Goal: Information Seeking & Learning: Learn about a topic

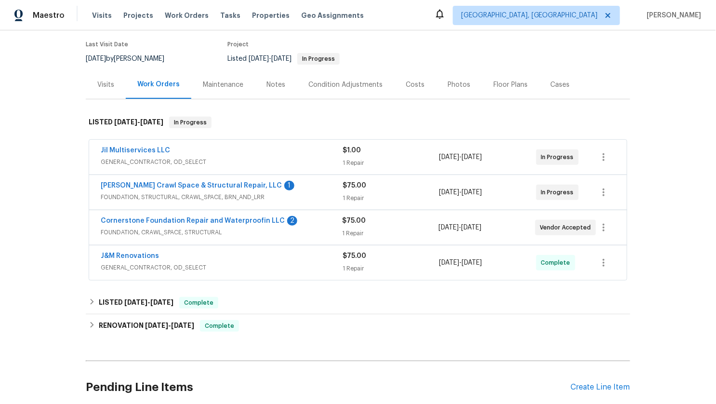
scroll to position [84, 0]
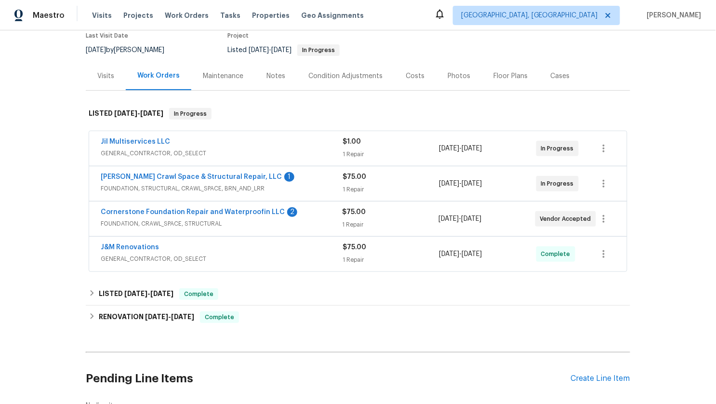
click at [101, 79] on div "Visits" at bounding box center [105, 76] width 17 height 10
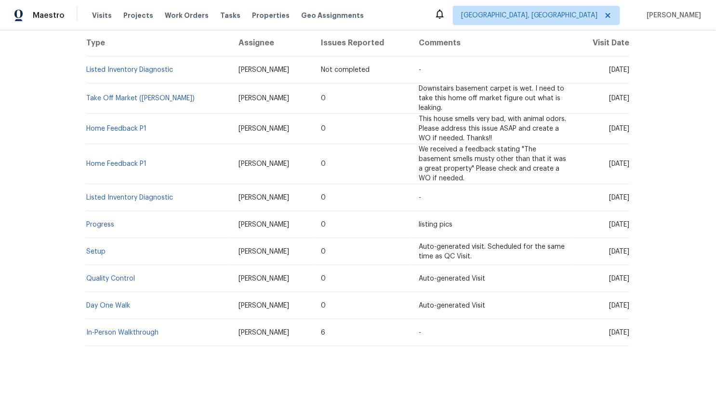
scroll to position [191, 0]
click at [102, 302] on link "Day One Walk" at bounding box center [108, 304] width 44 height 7
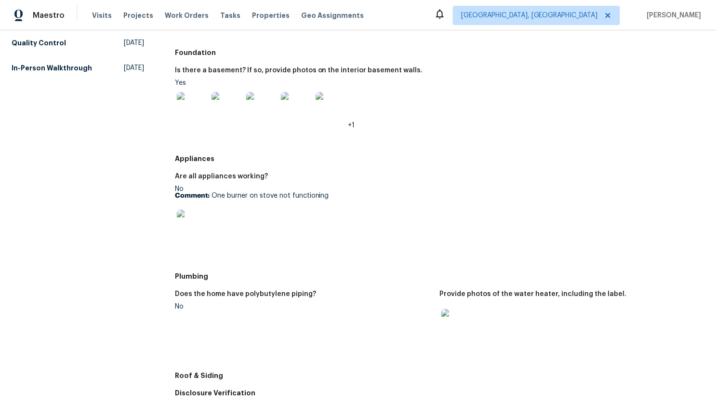
scroll to position [256, 0]
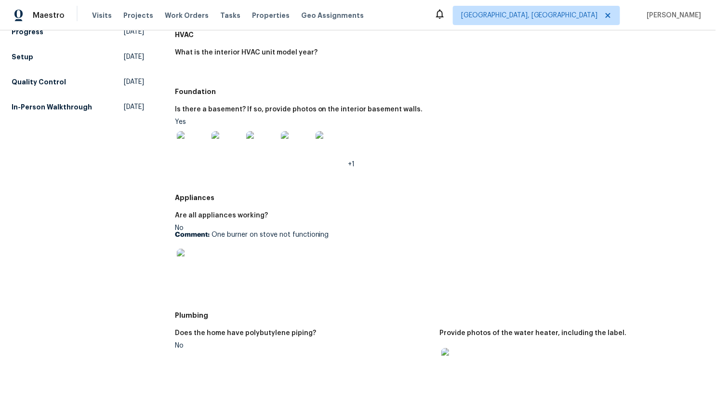
click at [184, 142] on img at bounding box center [192, 146] width 31 height 31
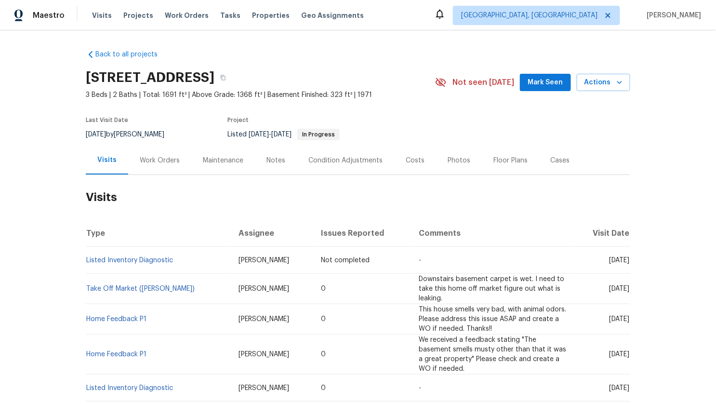
scroll to position [197, 0]
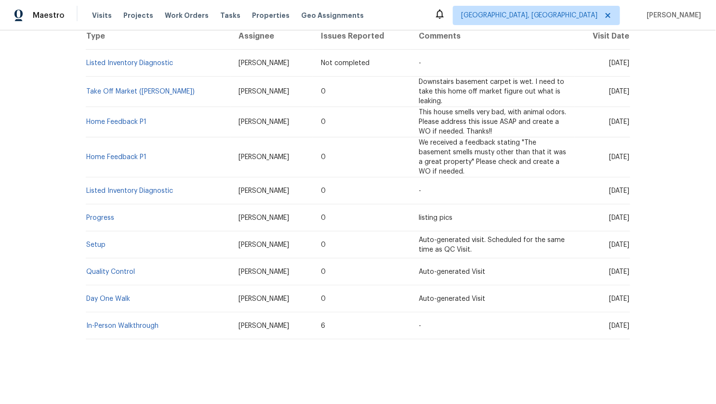
click at [121, 329] on td "In-Person Walkthrough" at bounding box center [158, 325] width 145 height 27
click at [119, 326] on link "In-Person Walkthrough" at bounding box center [122, 325] width 72 height 7
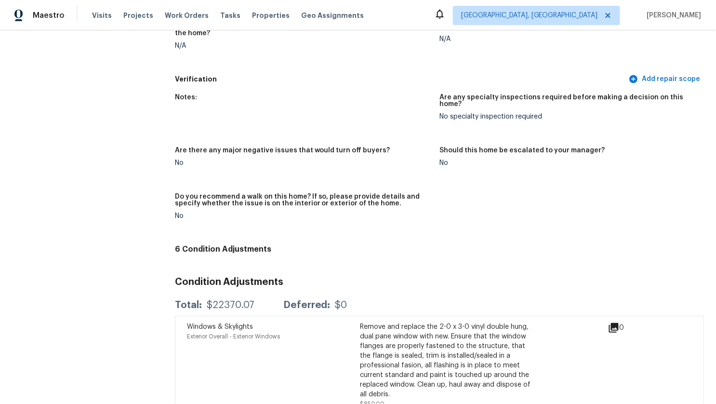
scroll to position [2113, 0]
